Goal: Entertainment & Leisure: Consume media (video, audio)

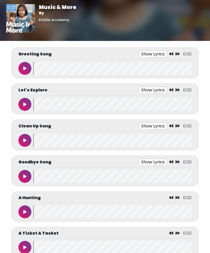
click at [26, 66] on button at bounding box center [24, 68] width 13 height 13
click at [96, 69] on wave at bounding box center [112, 68] width 158 height 13
click at [159, 54] on button "Show Lyrics" at bounding box center [153, 54] width 28 height 7
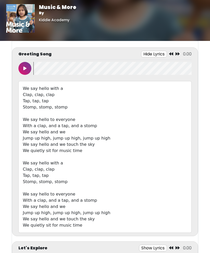
click at [159, 53] on button "Hide Lyrics" at bounding box center [154, 54] width 26 height 7
